Goal: Task Accomplishment & Management: Manage account settings

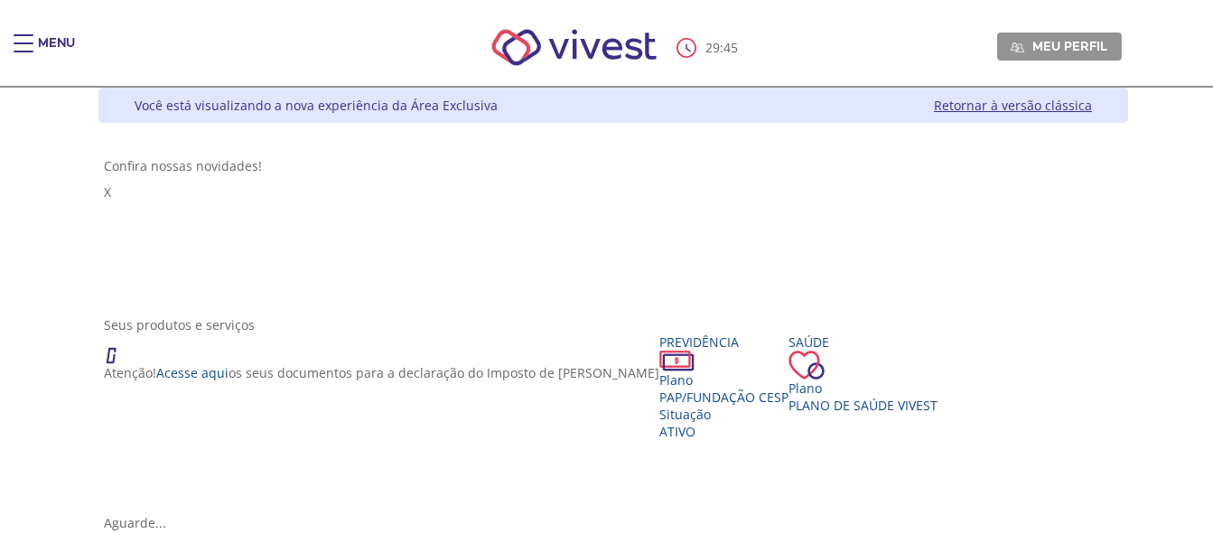
click at [20, 53] on div "Main header" at bounding box center [24, 52] width 20 height 36
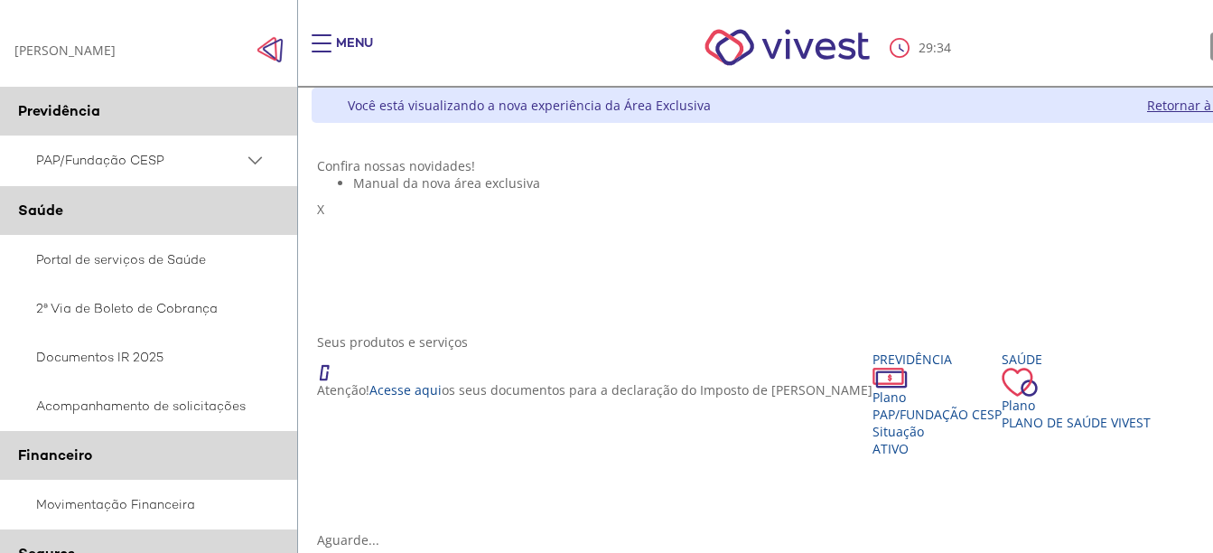
click at [252, 164] on PSAP_dropdown_icon at bounding box center [255, 160] width 23 height 23
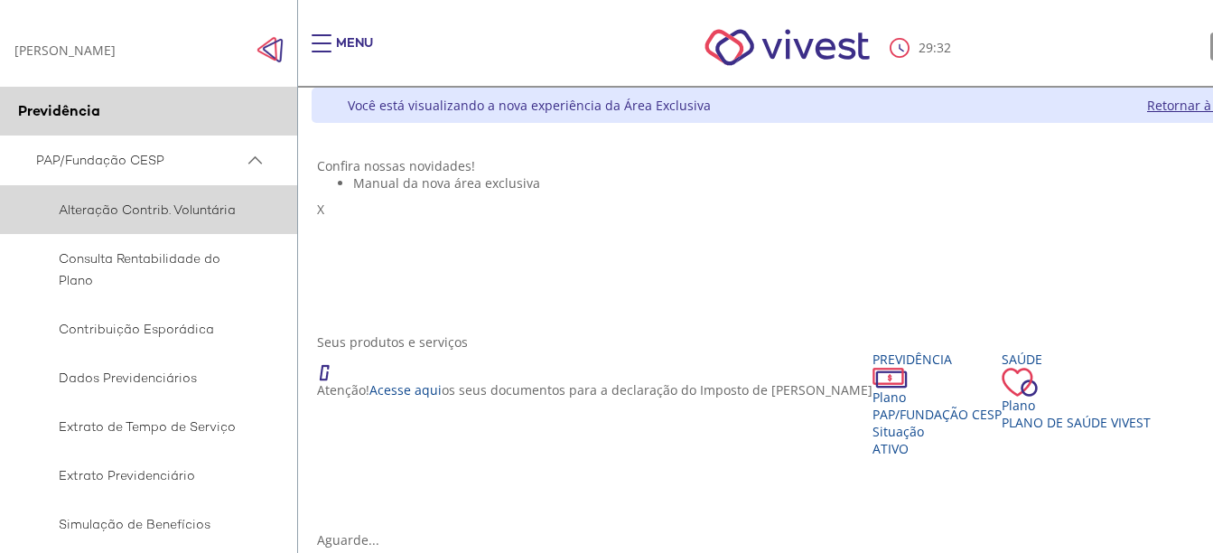
click at [160, 211] on span "Alteração Contrib. Voluntária" at bounding box center [146, 210] width 220 height 22
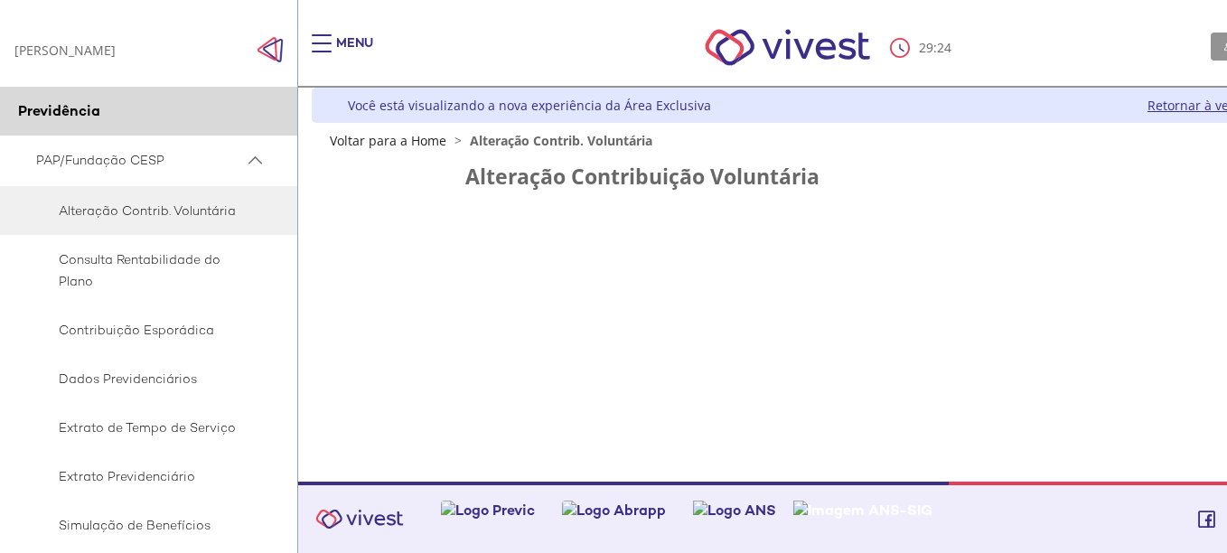
click at [775, 277] on div "Z6_L19A13G0LGPF00Q7UV9Q807RM1 Você está visualizando a nova experiência da Área…" at bounding box center [819, 285] width 1043 height 394
